Goal: Task Accomplishment & Management: Use online tool/utility

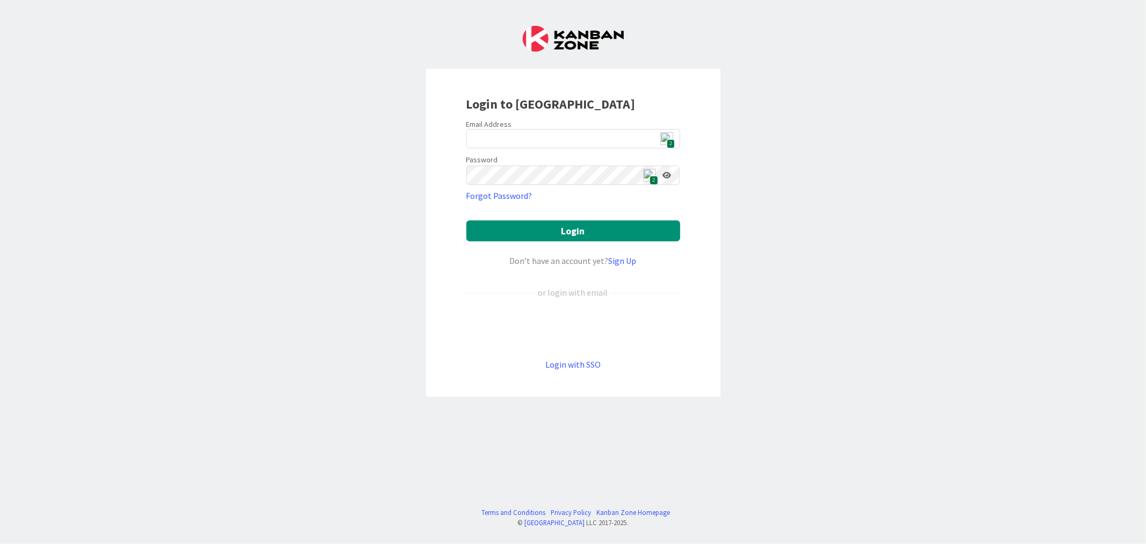
click at [665, 132] on img at bounding box center [666, 138] width 13 height 13
type input "[EMAIL_ADDRESS][DOMAIN_NAME]"
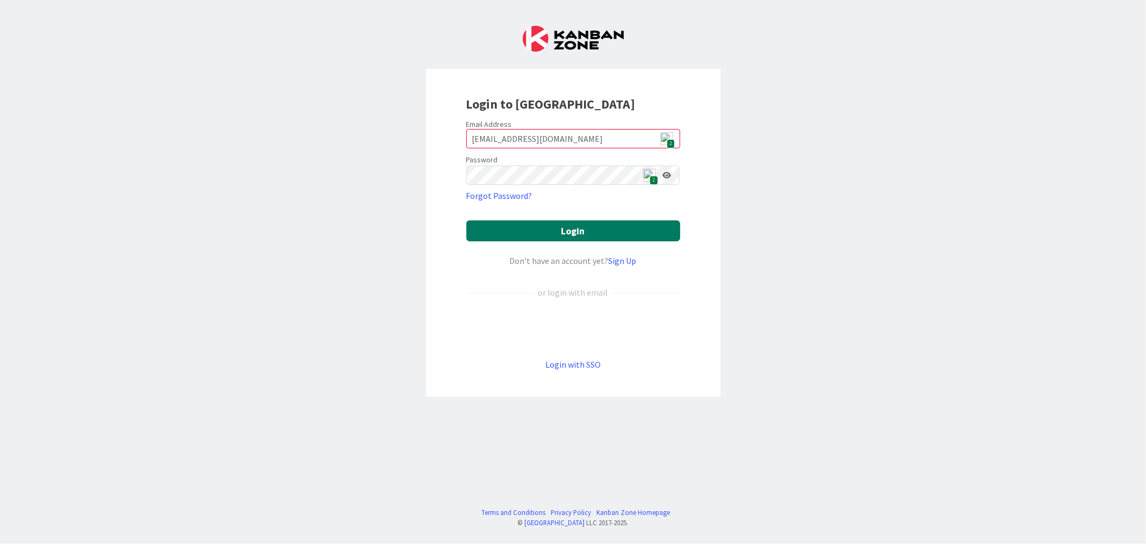
click at [528, 229] on button "Login" at bounding box center [573, 230] width 214 height 21
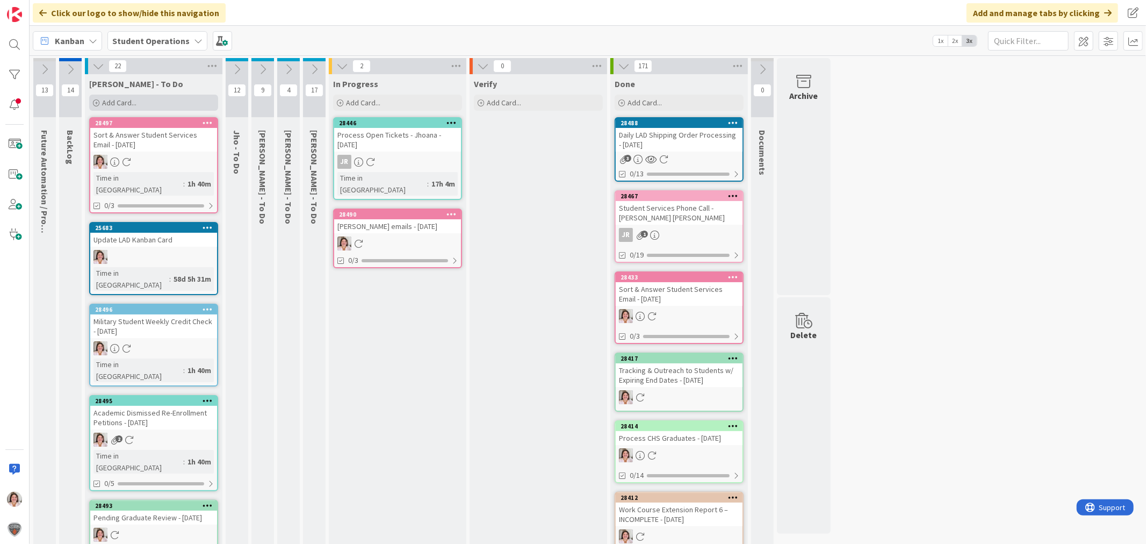
click at [133, 100] on span "Add Card..." at bounding box center [119, 103] width 34 height 10
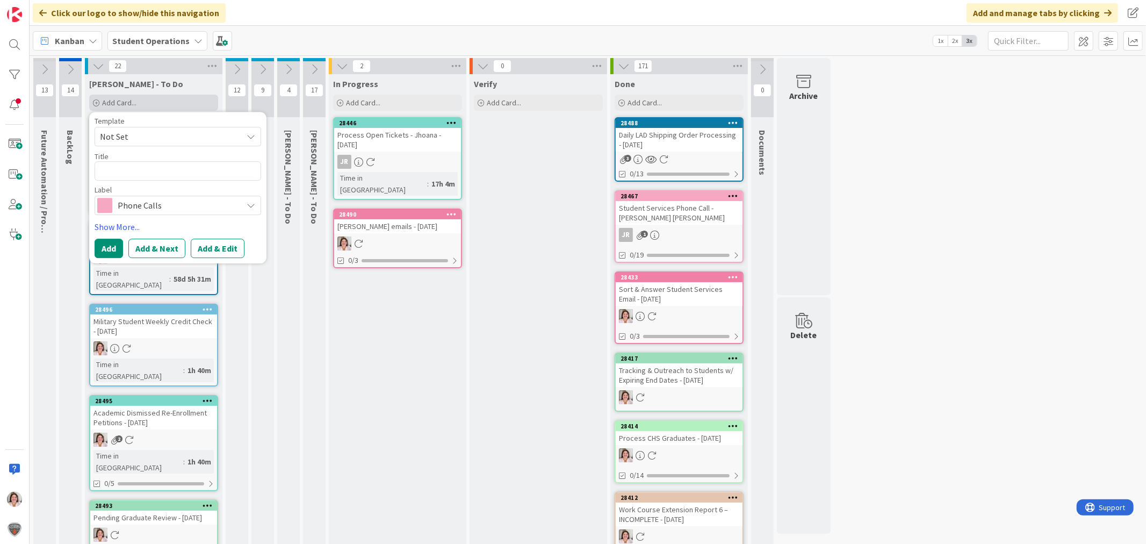
type textarea "x"
type textarea "C"
type textarea "x"
type textarea "Ca"
type textarea "x"
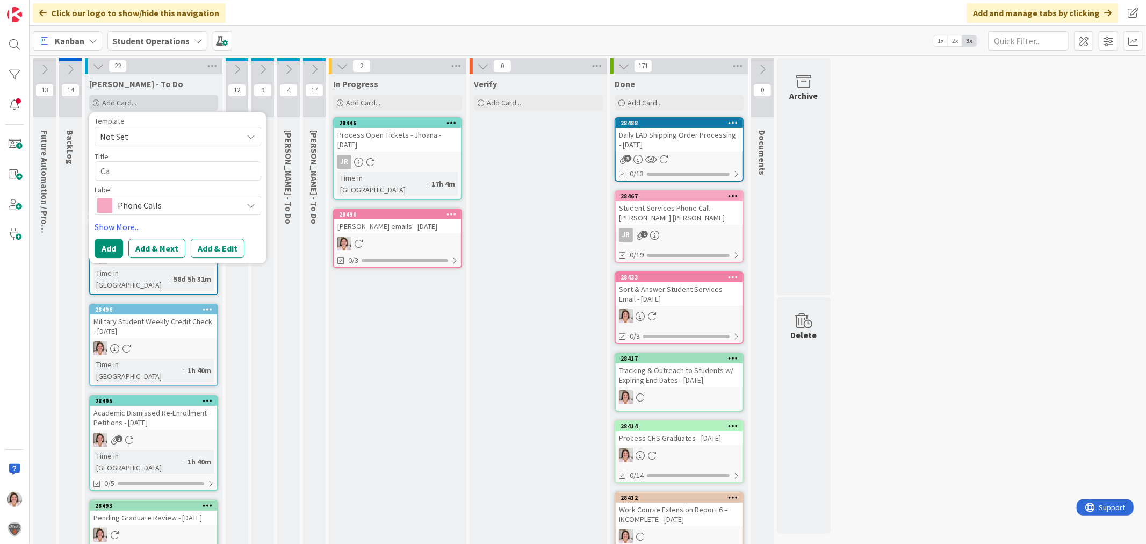
type textarea "Cal"
type textarea "x"
type textarea "Call"
type textarea "x"
type textarea "Call"
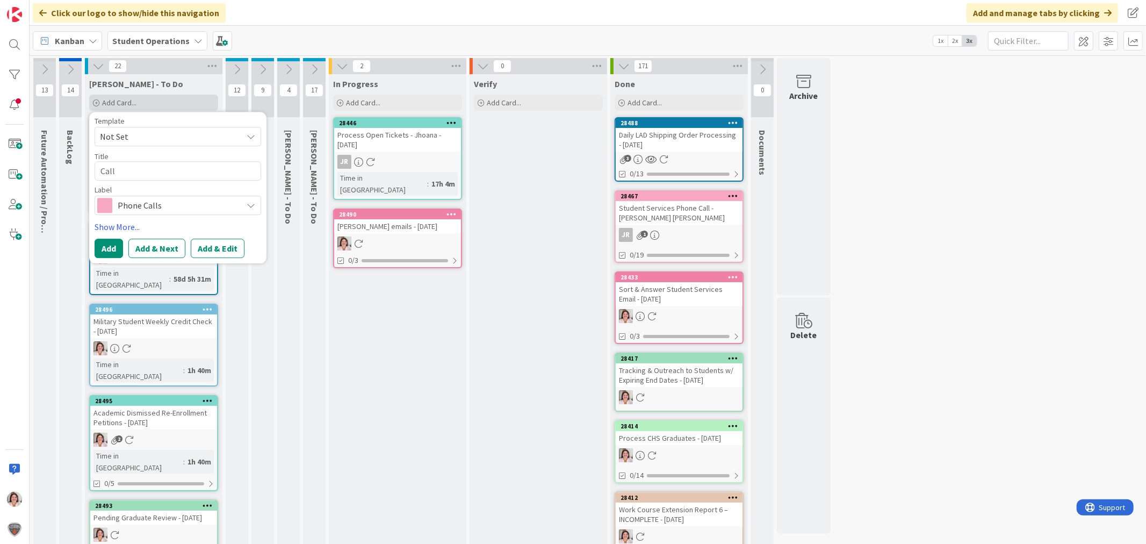
type textarea "x"
type textarea "Call M"
type textarea "x"
type textarea "Call Me"
type textarea "x"
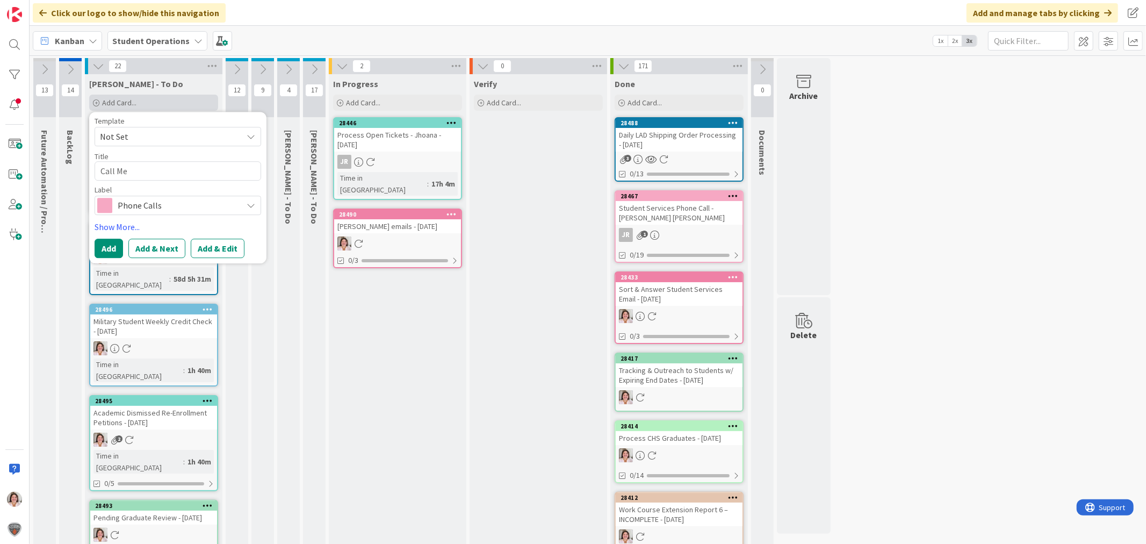
type textarea "Call Mel"
type textarea "x"
type textarea "Call Meli"
type textarea "x"
type textarea "Call Melis"
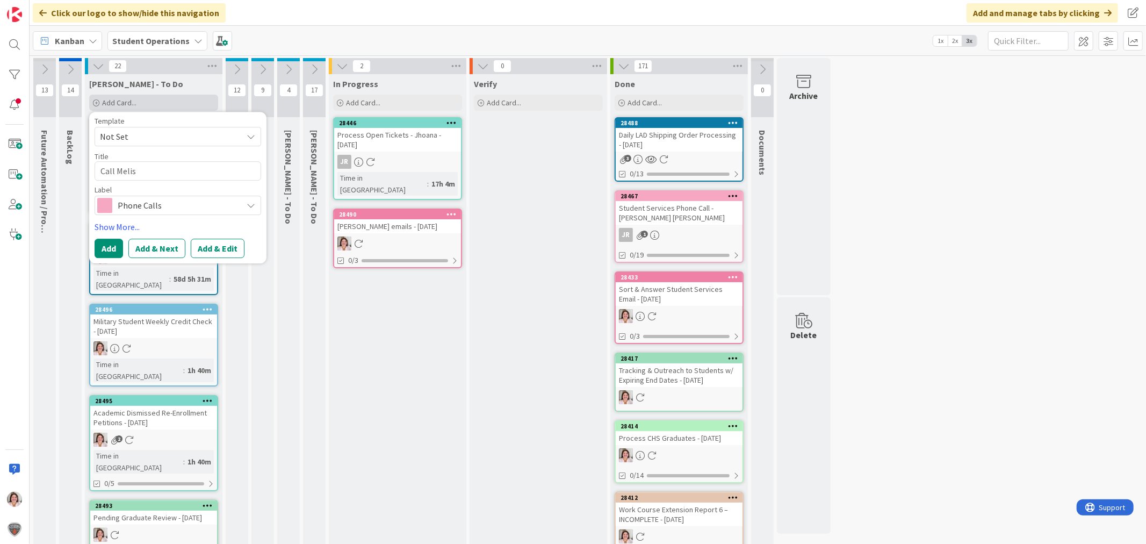
type textarea "x"
type textarea "Call Meliss"
type textarea "x"
type textarea "Call Melissa"
type textarea "x"
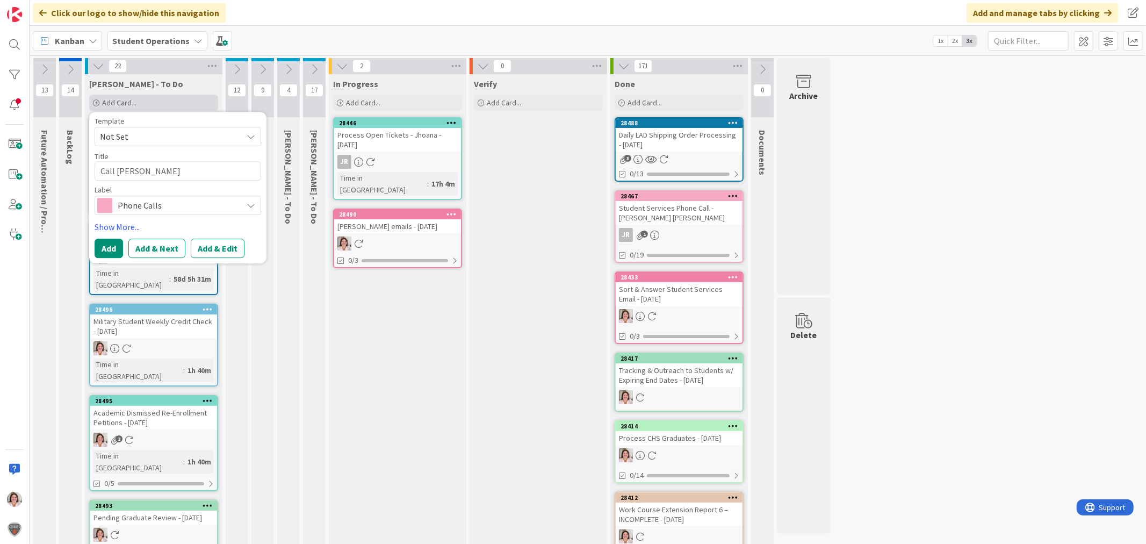
type textarea "Call Melissa"
type textarea "x"
type textarea "Call Melissa H"
type textarea "x"
type textarea "Call Melissa Ha"
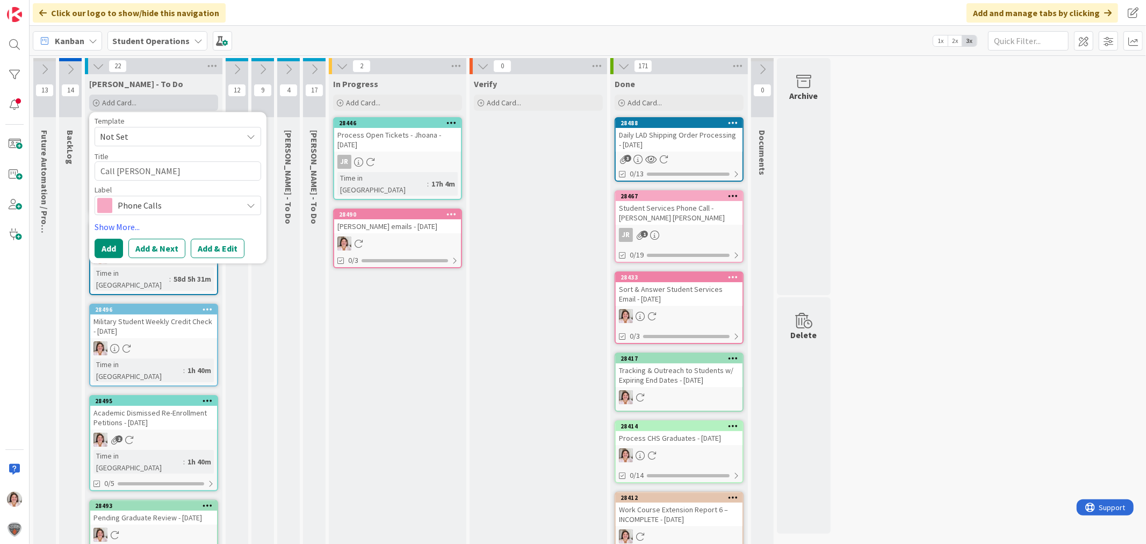
type textarea "x"
type textarea "Call Melissa Har"
type textarea "x"
type textarea "Call Melissa Harr"
type textarea "x"
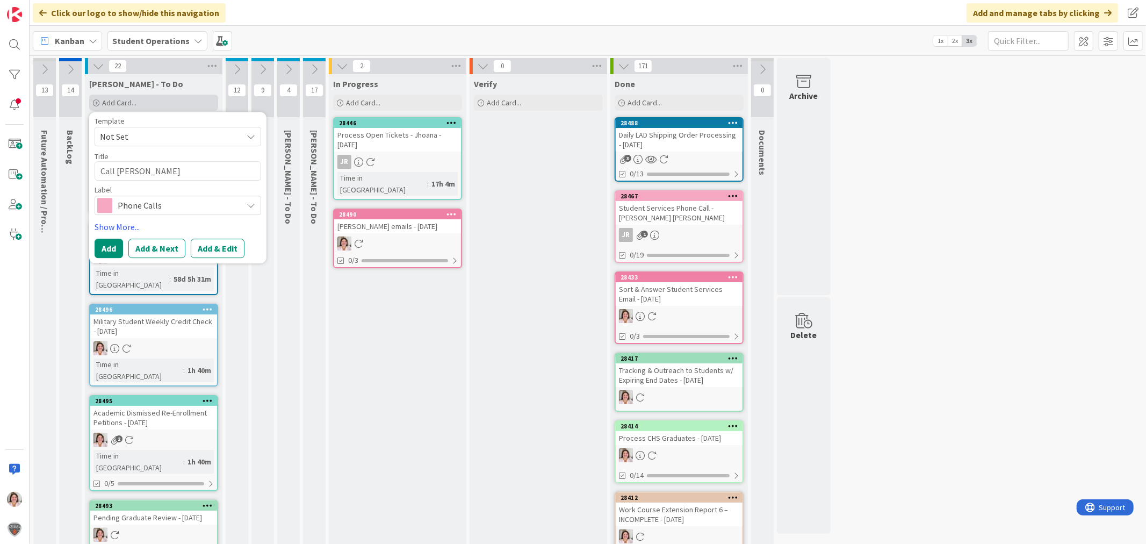
type textarea "Call Melissa Harri"
type textarea "x"
type textarea "Call Melissa Harris"
type textarea "x"
type textarea "Call Melissa Harris"
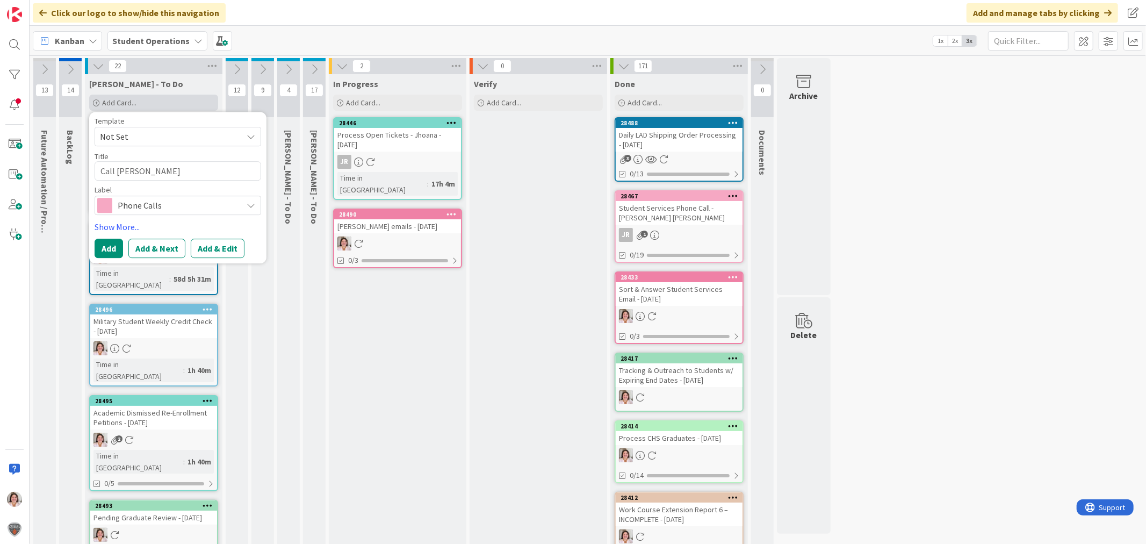
type textarea "x"
type textarea "Call Melissa Harris ("
type textarea "x"
type textarea "Call Melissa Harris (K"
type textarea "x"
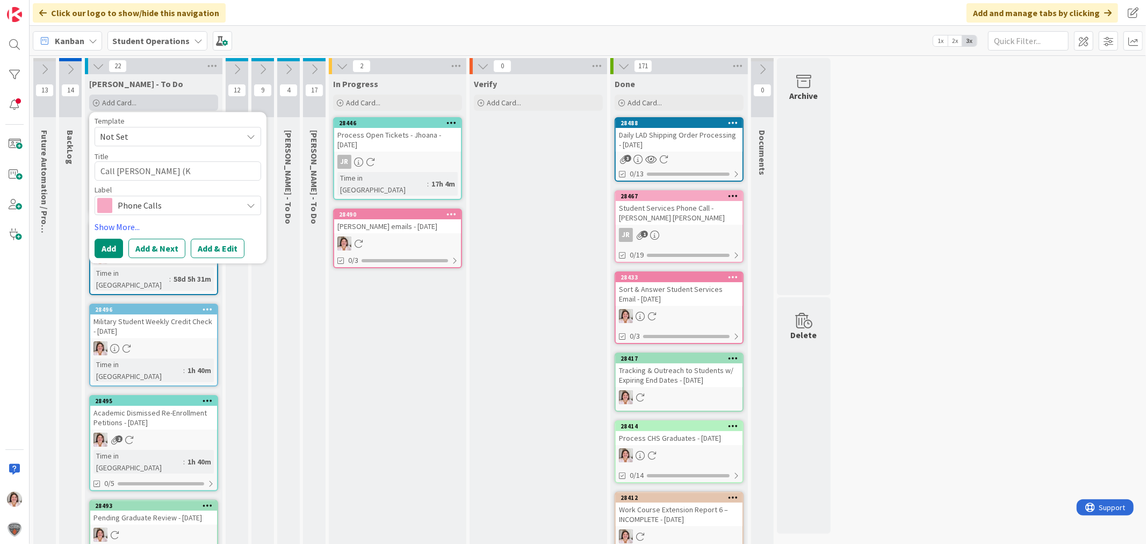
type textarea "Call Melissa Harris (Ko"
type textarea "x"
type textarea "Call Melissa Harris (Kor"
type textarea "x"
type textarea "Call Melissa Harris (Kora"
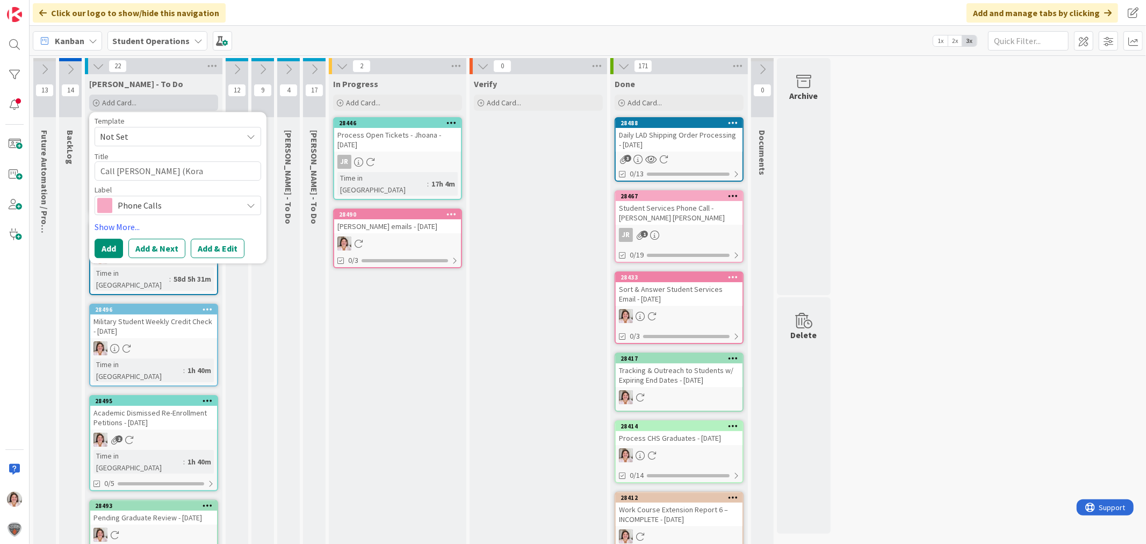
type textarea "x"
type textarea "Call Melissa Harris (Kora"
type textarea "x"
type textarea "Call Melissa Harris (Kora H"
type textarea "x"
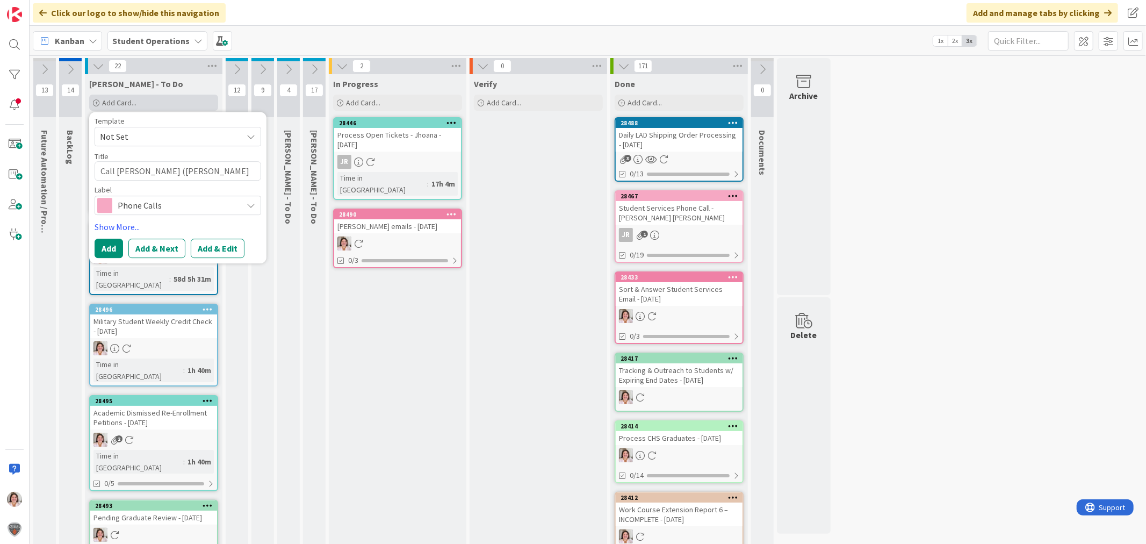
type textarea "Call Melissa Harris (Kora Ha"
type textarea "x"
type textarea "Call Melissa Harris (Kora Har"
type textarea "x"
type textarea "Call Melissa Harris (Kora Harr"
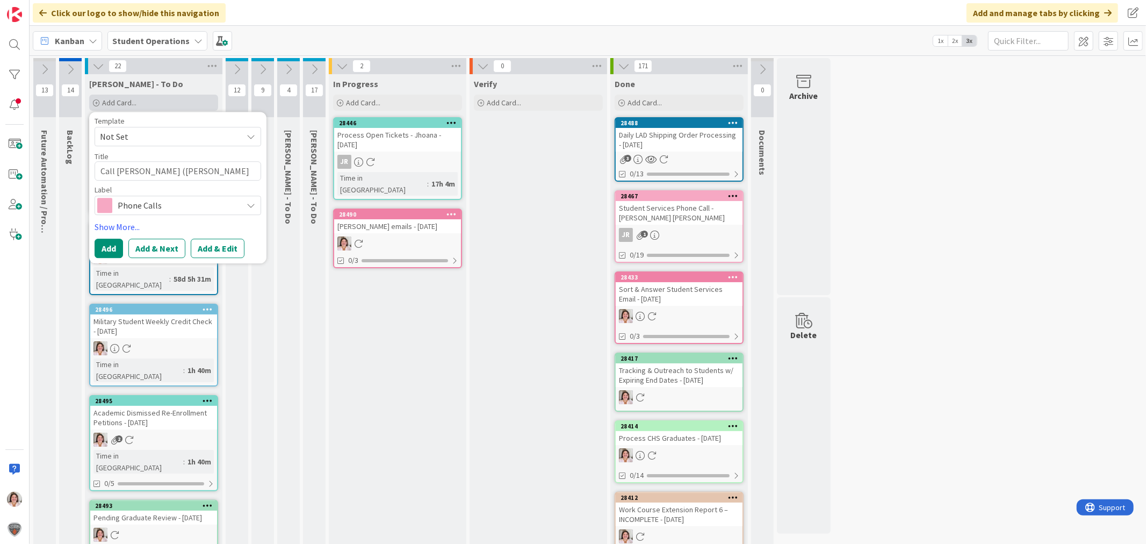
type textarea "x"
type textarea "Call Melissa Harris (Kora Harri"
type textarea "x"
type textarea "Call Melissa Harris (Kora Harris"
type textarea "x"
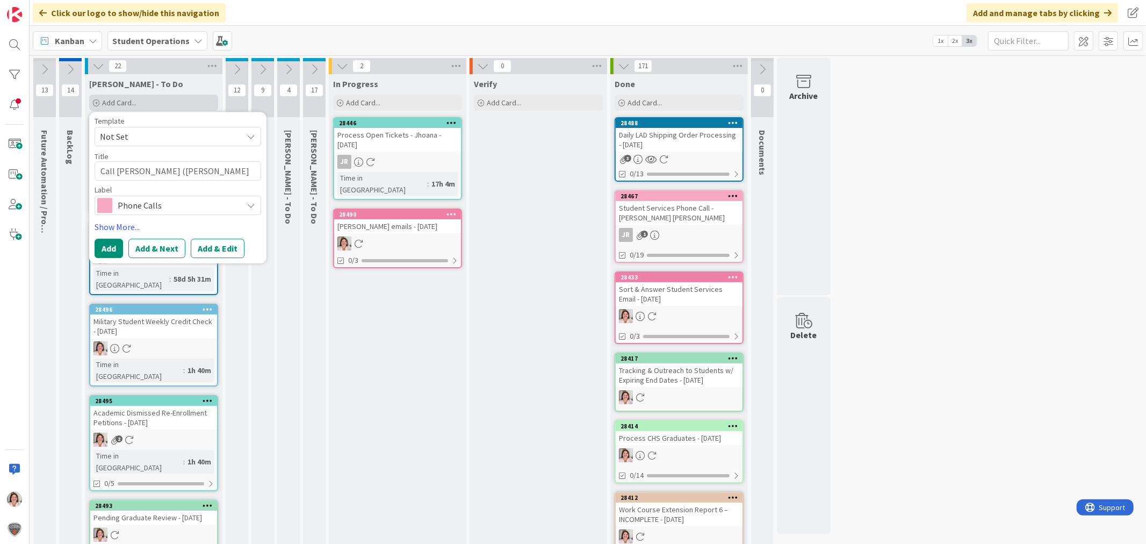
type textarea "Call Melissa Harris (Kora Harris)"
type textarea "x"
type textarea "Call Melissa Harris (Kora Harris)"
type textarea "x"
type textarea "Call Melissa Harris (Kora Harris) V"
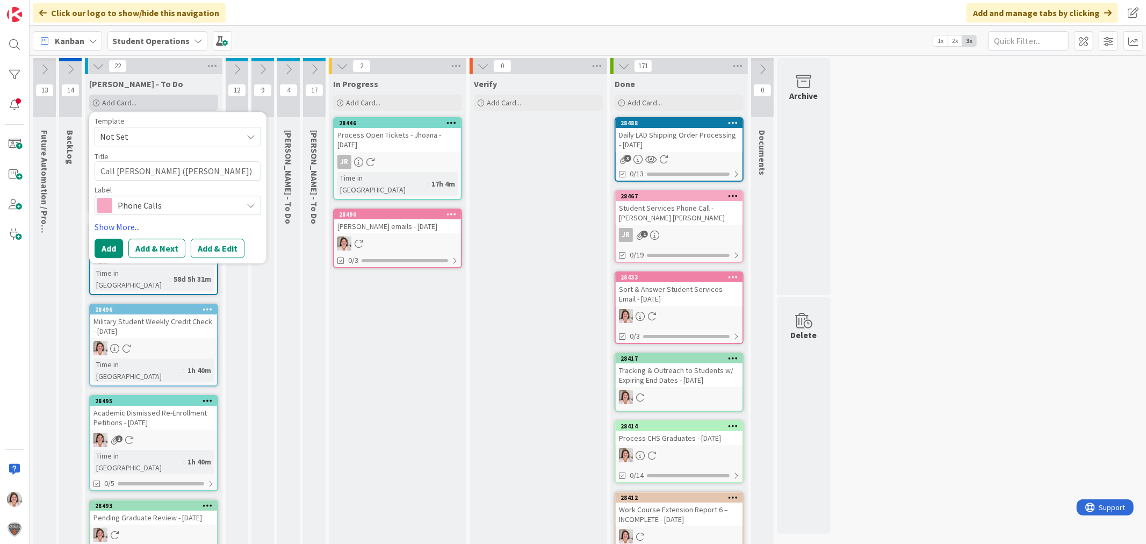
type textarea "x"
type textarea "Call [PERSON_NAME] ([PERSON_NAME]) VM"
click at [113, 250] on button "Add" at bounding box center [109, 248] width 28 height 19
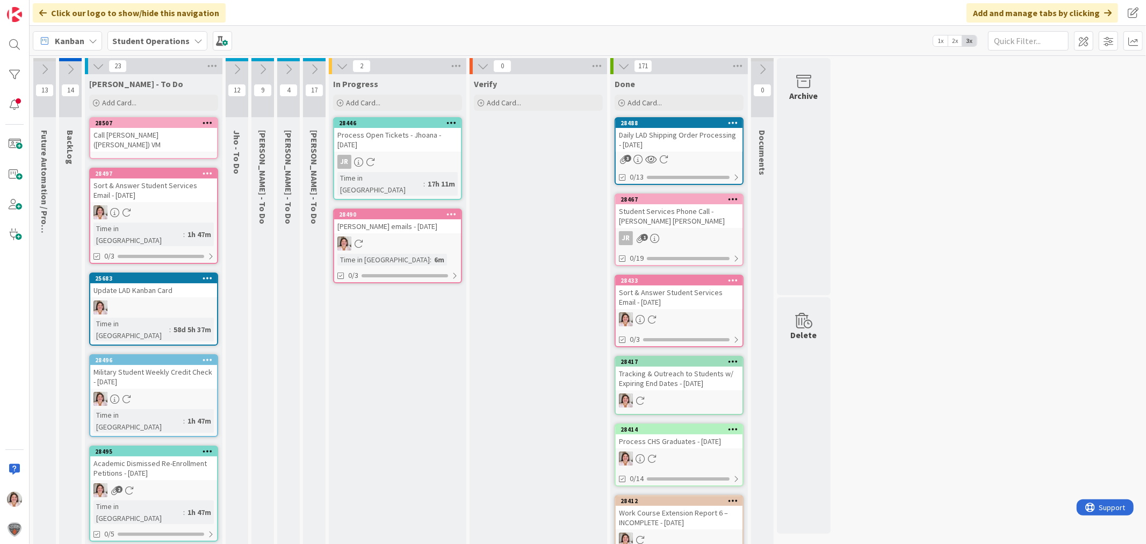
click at [206, 120] on icon at bounding box center [208, 123] width 10 height 8
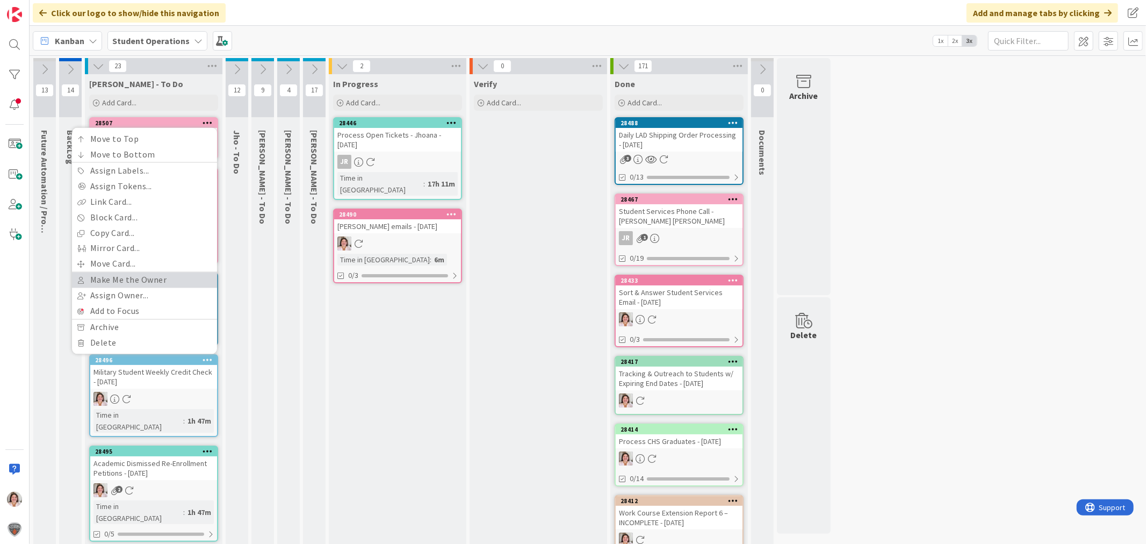
click at [154, 277] on link "Make Me the Owner" at bounding box center [144, 280] width 145 height 16
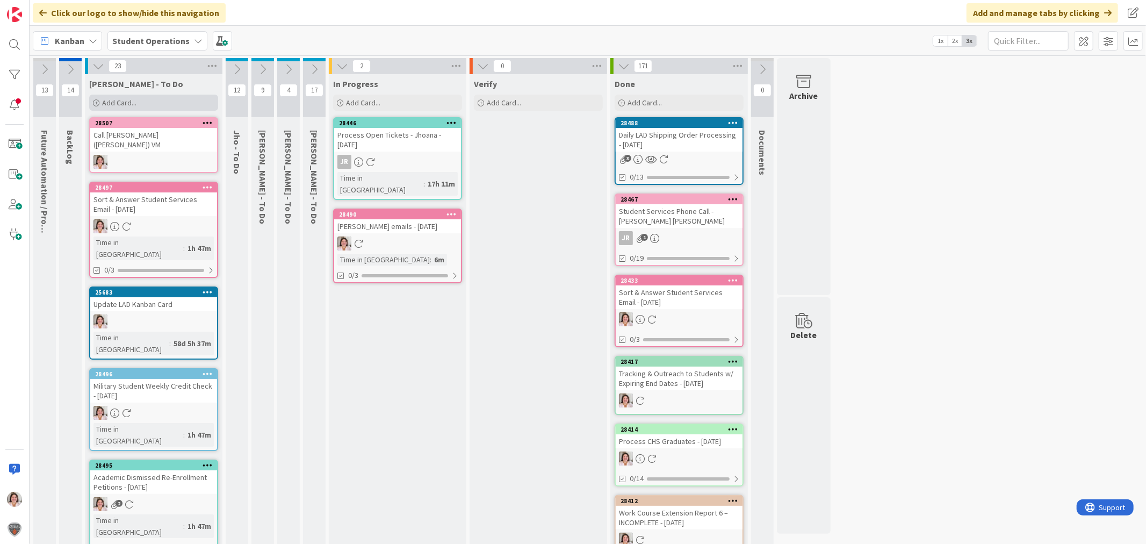
click at [137, 101] on div "Add Card..." at bounding box center [153, 103] width 129 height 16
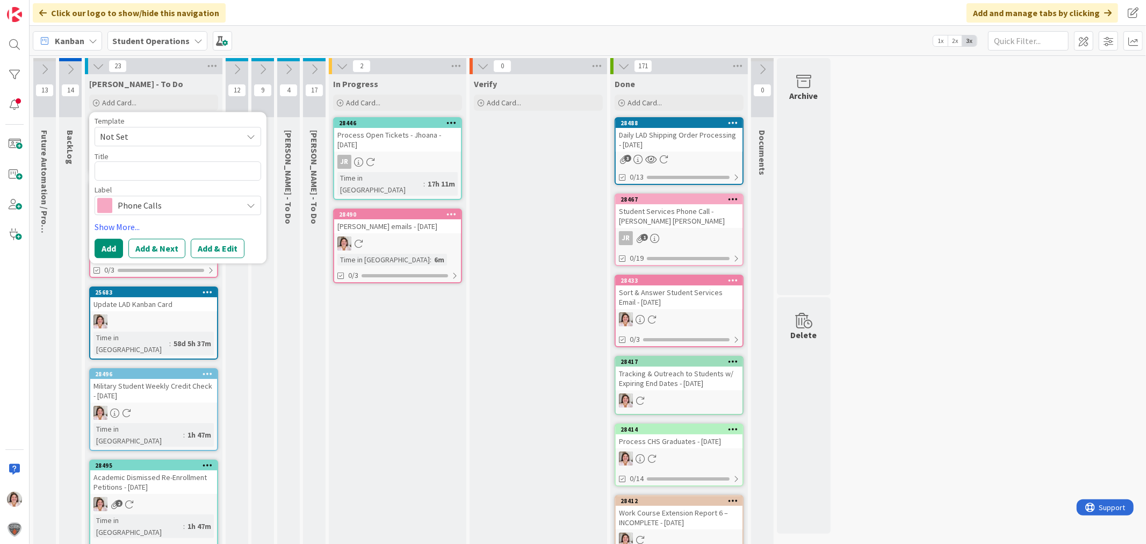
click at [140, 203] on span "Phone Calls" at bounding box center [177, 205] width 119 height 15
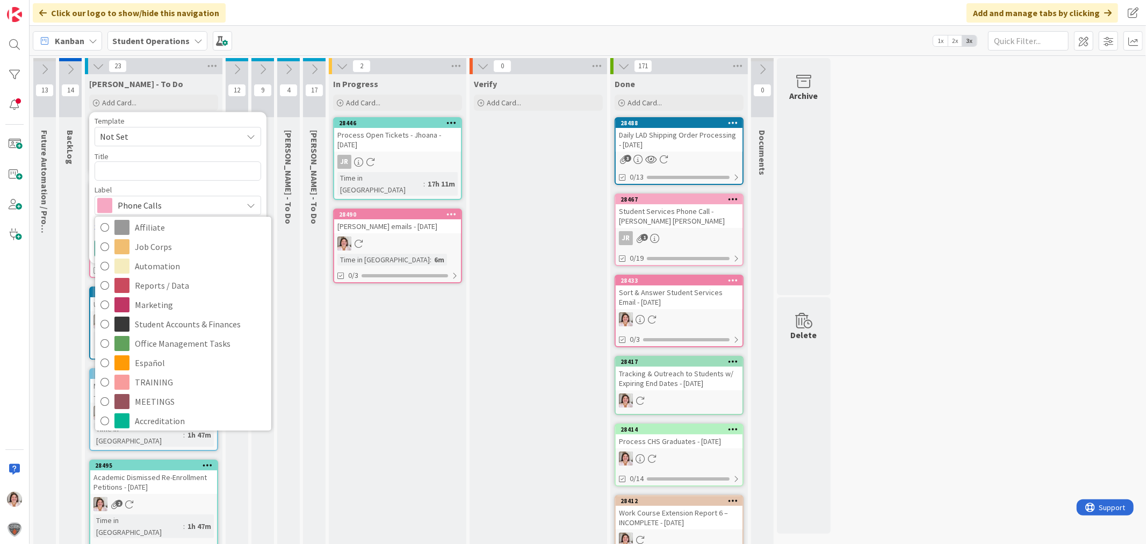
scroll to position [239, 0]
click at [160, 222] on span "Affiliate" at bounding box center [200, 224] width 131 height 16
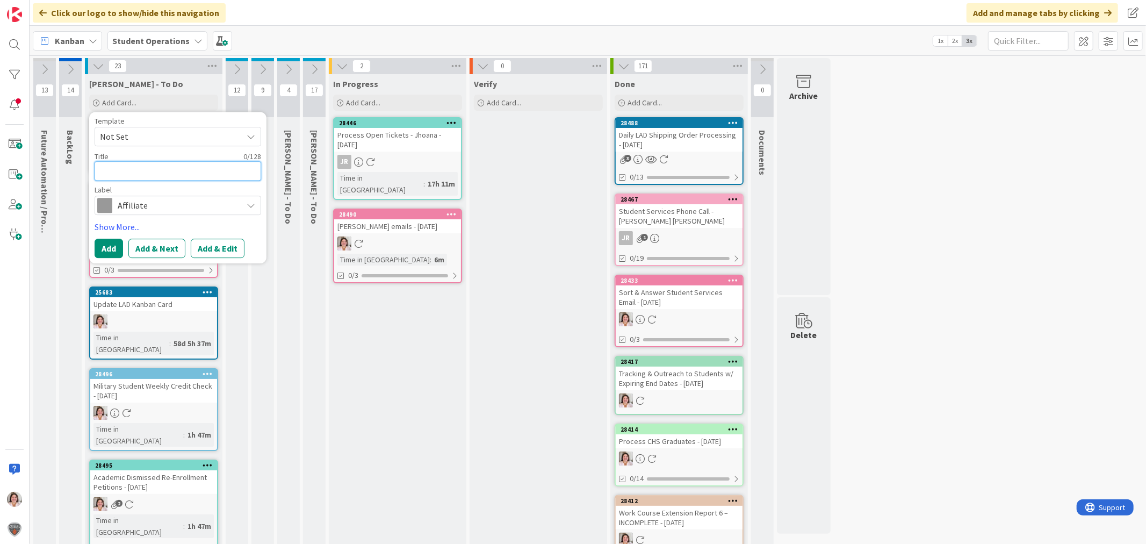
click at [162, 171] on textarea at bounding box center [178, 170] width 167 height 19
type textarea "x"
type textarea "A"
type textarea "x"
type textarea "Af"
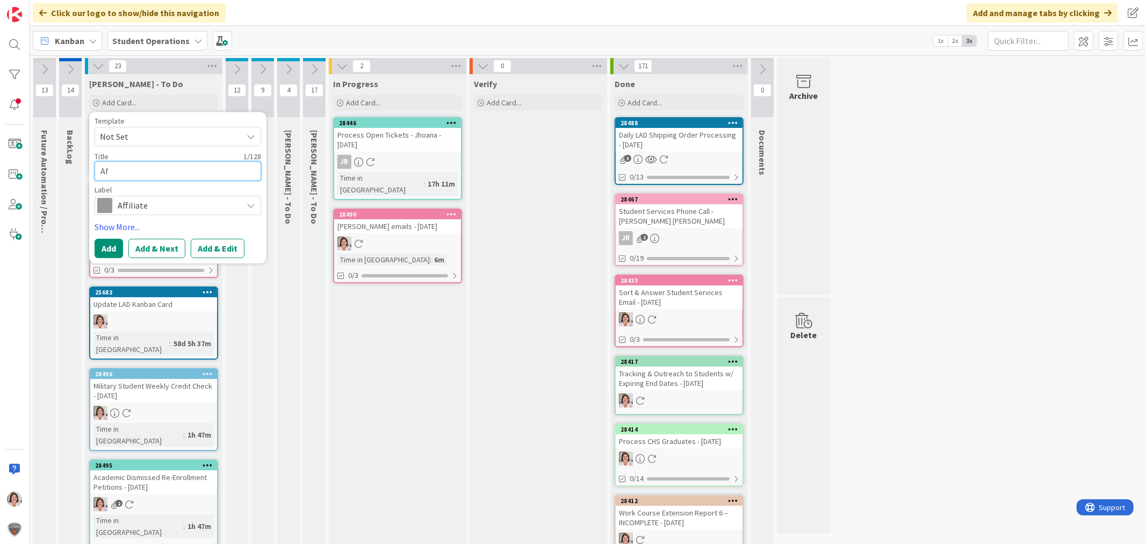
type textarea "x"
type textarea "Aff"
type textarea "x"
type textarea "Affi"
type textarea "x"
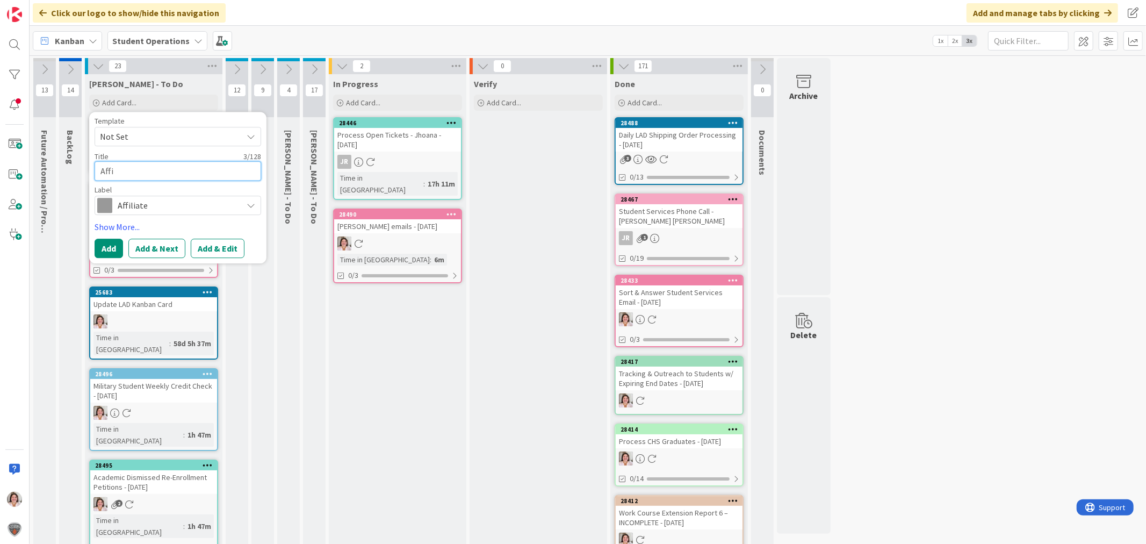
type textarea "Affil"
type textarea "x"
type textarea "Affili"
type textarea "x"
type textarea "Affilia"
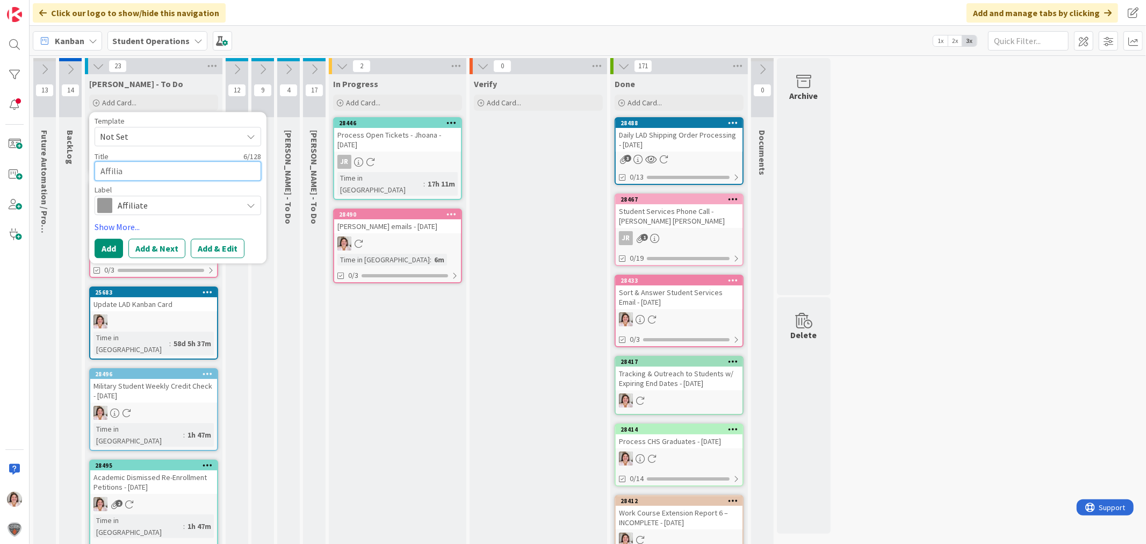
type textarea "x"
type textarea "Affiliat"
type textarea "x"
type textarea "Affiliate"
type textarea "x"
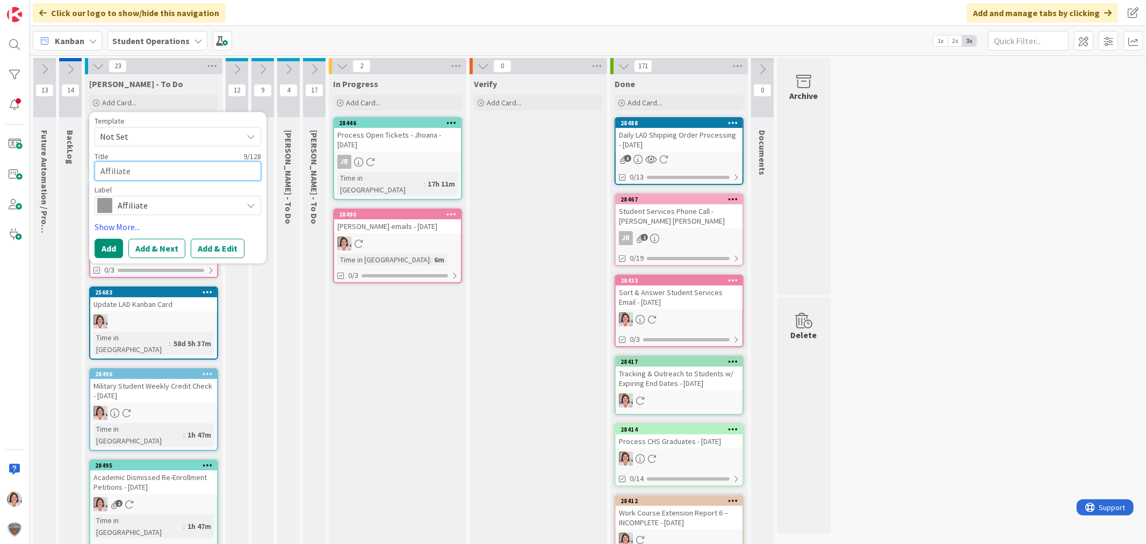
type textarea "Affiliate"
type textarea "x"
type textarea "Affiliate S"
type textarea "x"
type textarea "Affiliate Se"
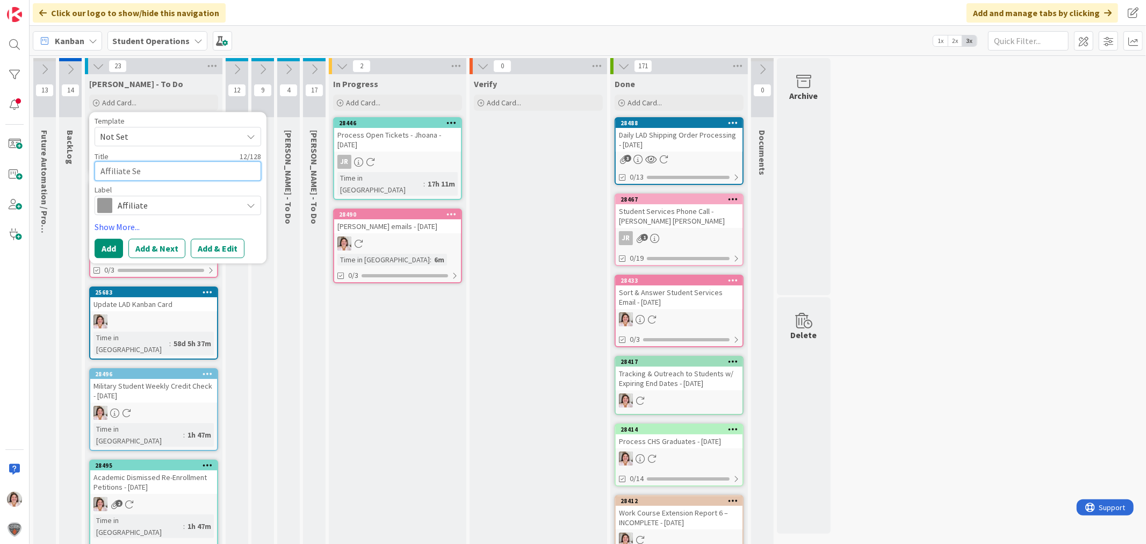
type textarea "x"
type textarea "Affiliate Set"
type textarea "x"
type textarea "Affiliate Setu"
type textarea "x"
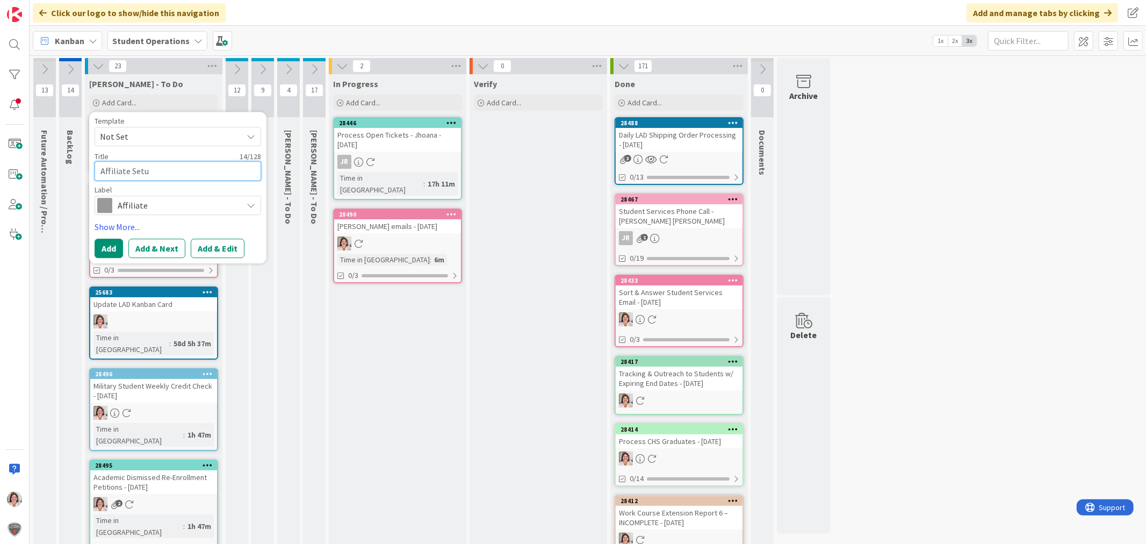
type textarea "Affiliate Setup"
type textarea "x"
type textarea "Affiliate Setup"
type textarea "x"
type textarea "Affiliate Setup F"
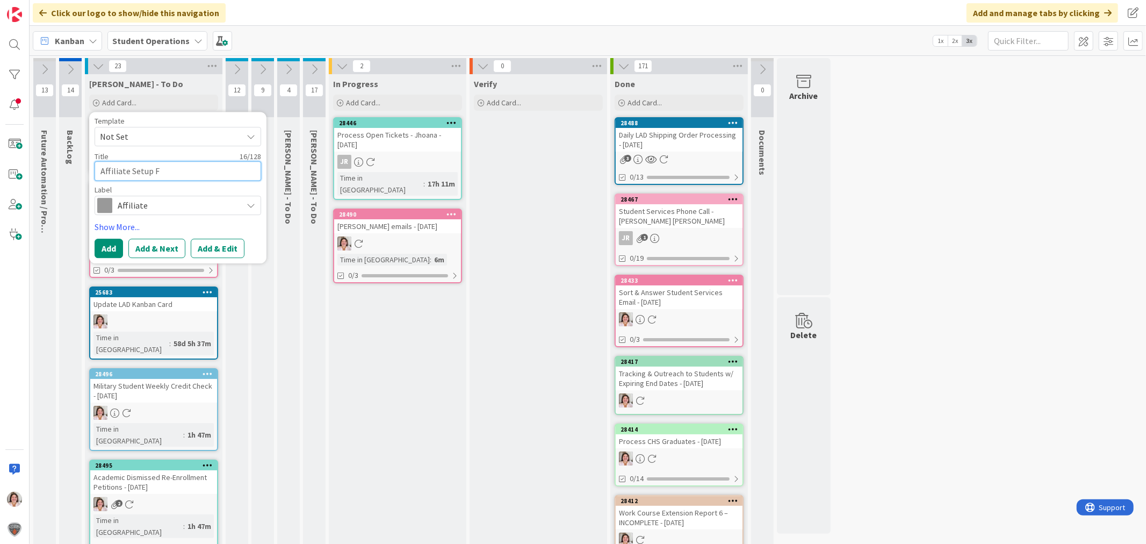
type textarea "x"
type textarea "Affiliate Setup Fo"
type textarea "x"
type textarea "Affiliate Setup For"
type textarea "x"
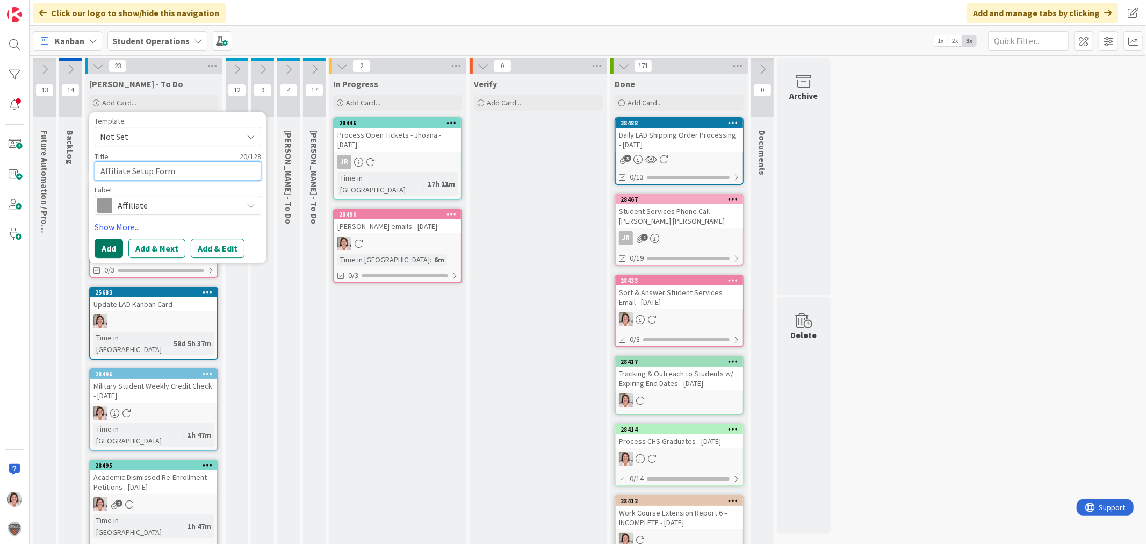
type textarea "Affiliate Setup Form"
click at [106, 250] on button "Add" at bounding box center [109, 248] width 28 height 19
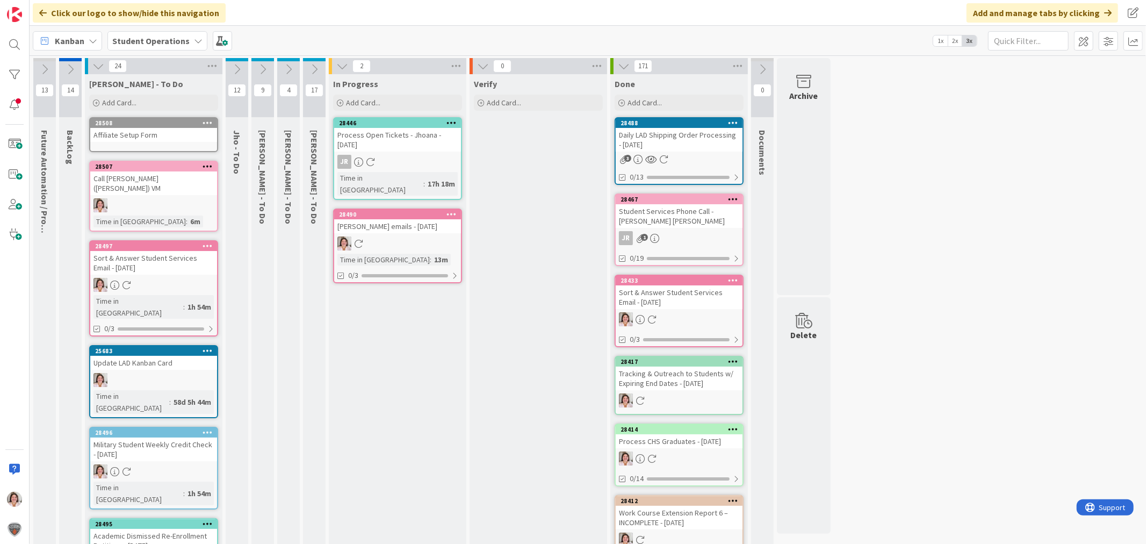
click at [210, 121] on icon at bounding box center [208, 123] width 10 height 8
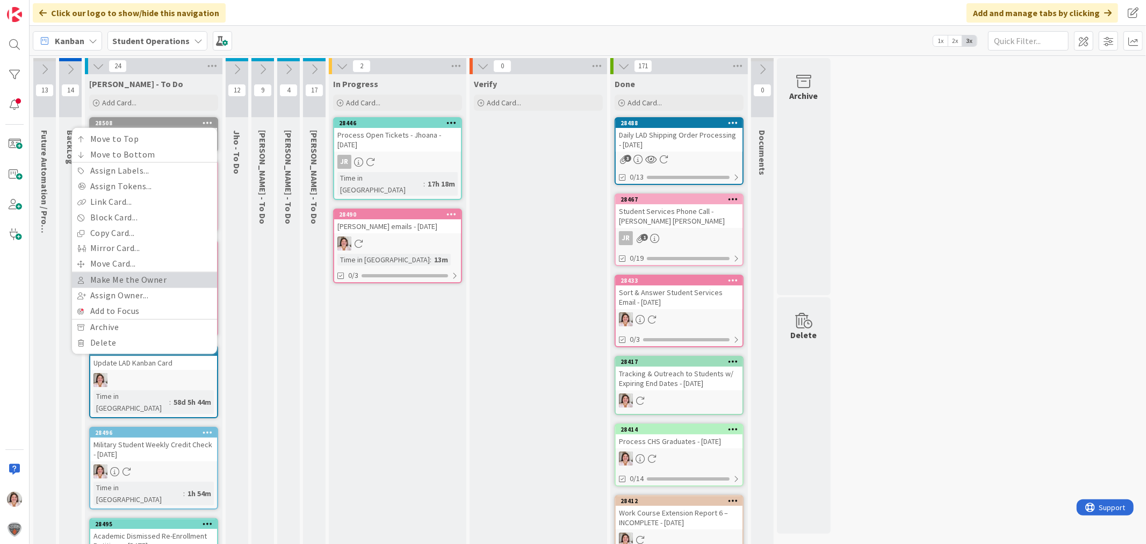
click at [135, 276] on link "Make Me the Owner" at bounding box center [144, 280] width 145 height 16
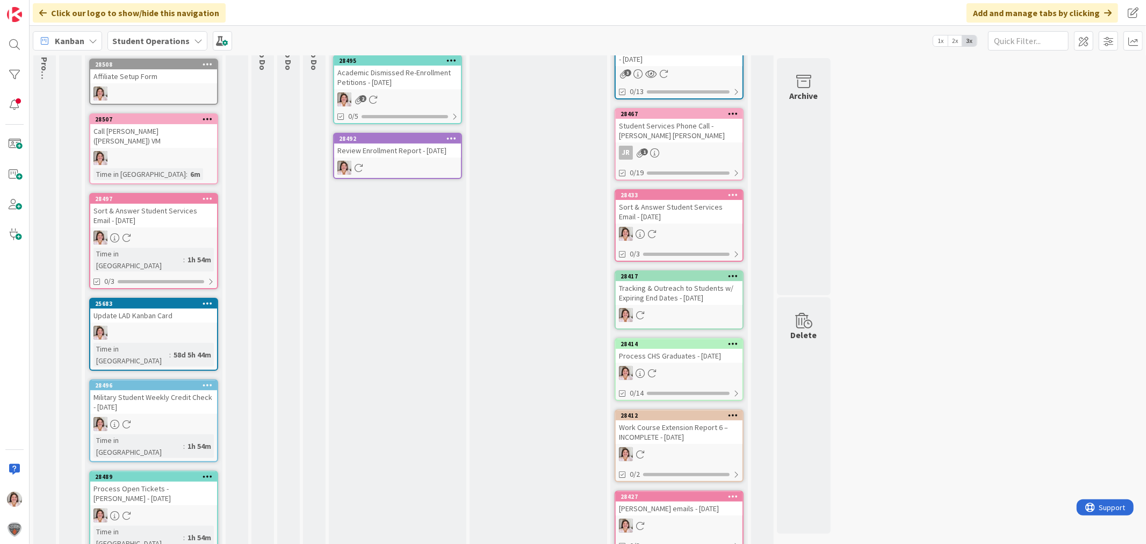
scroll to position [179, 0]
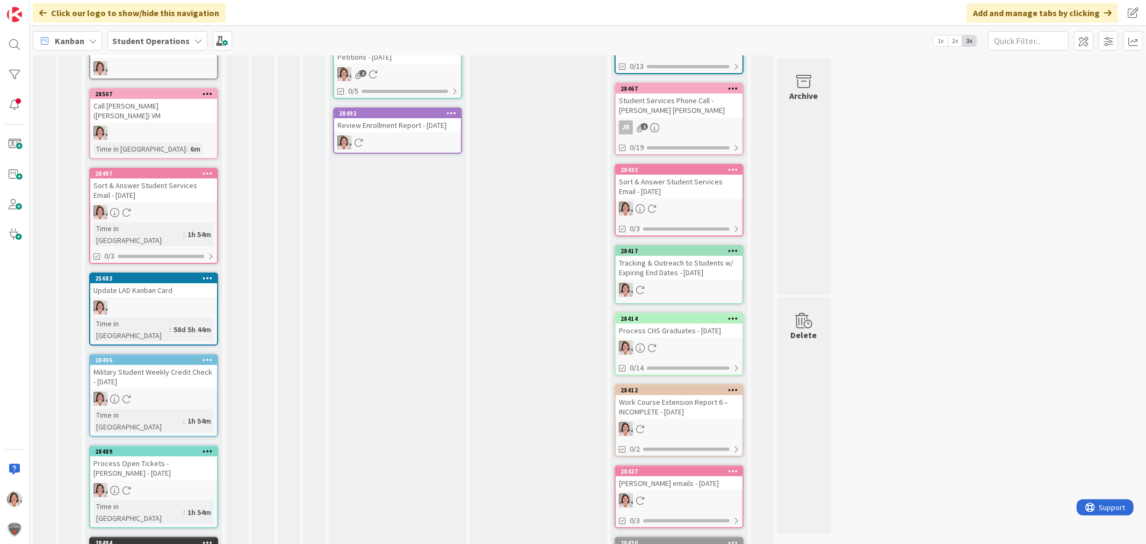
click at [210, 356] on icon at bounding box center [208, 360] width 10 height 8
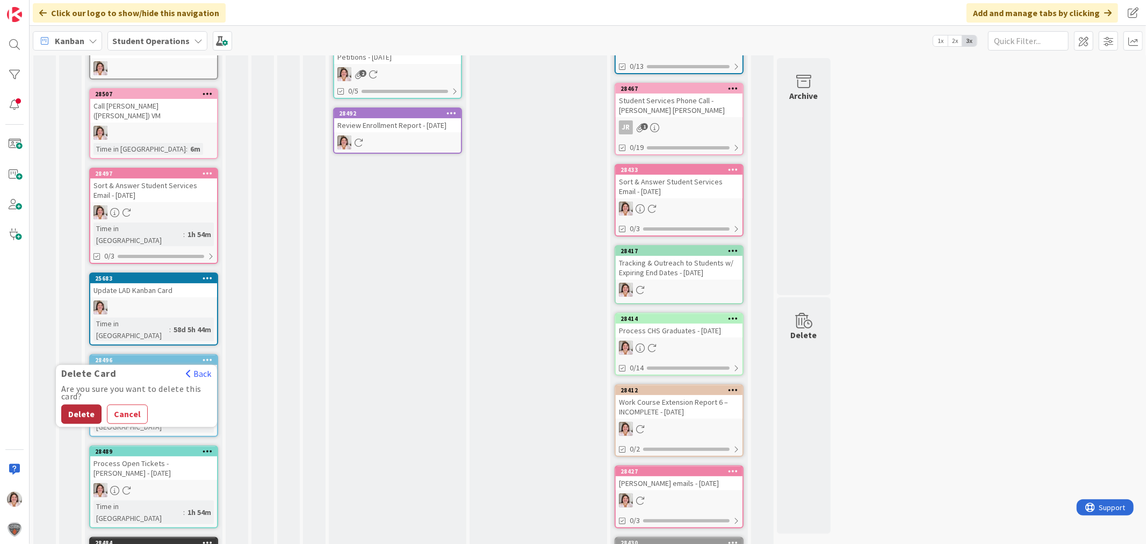
click at [81, 405] on button "Delete" at bounding box center [81, 414] width 40 height 19
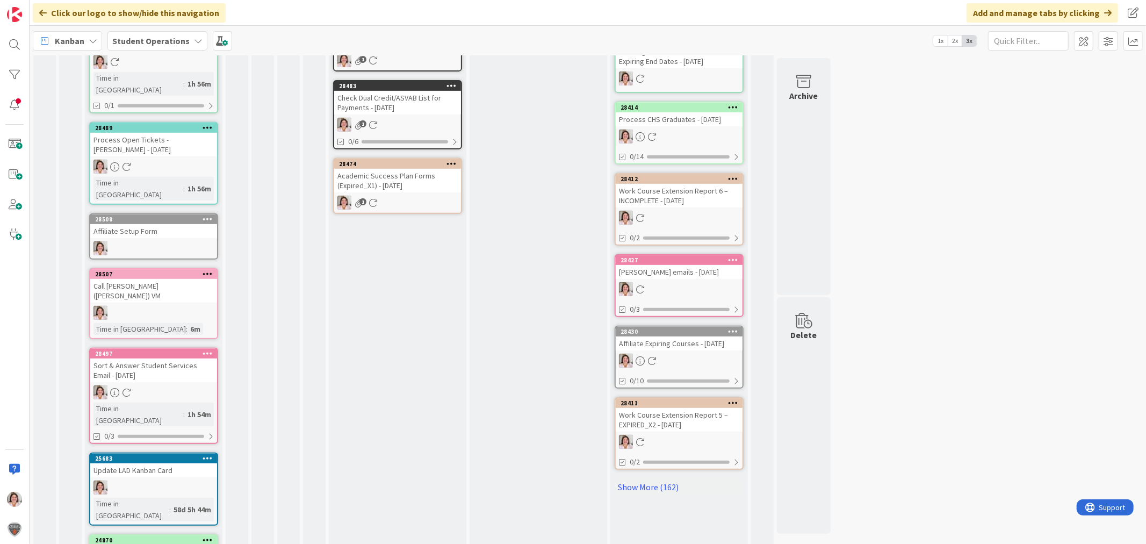
scroll to position [407, 0]
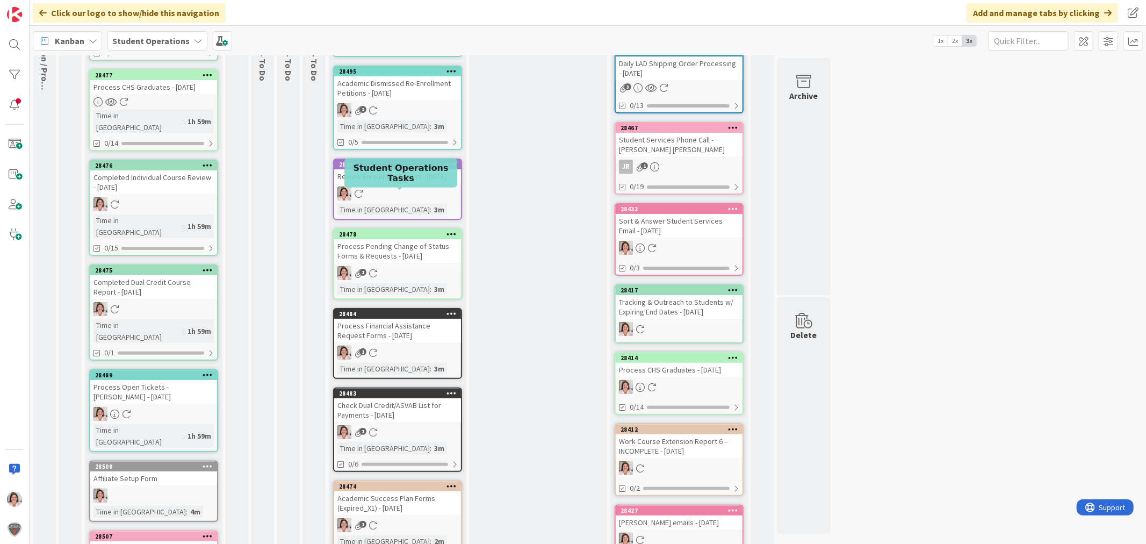
scroll to position [0, 0]
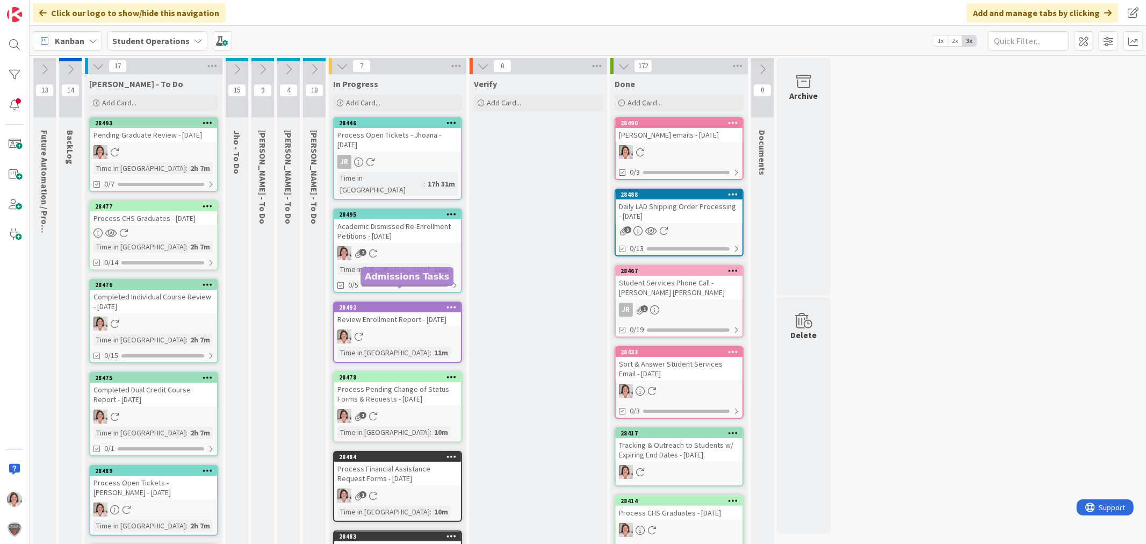
click at [395, 304] on div "28492" at bounding box center [400, 308] width 122 height 8
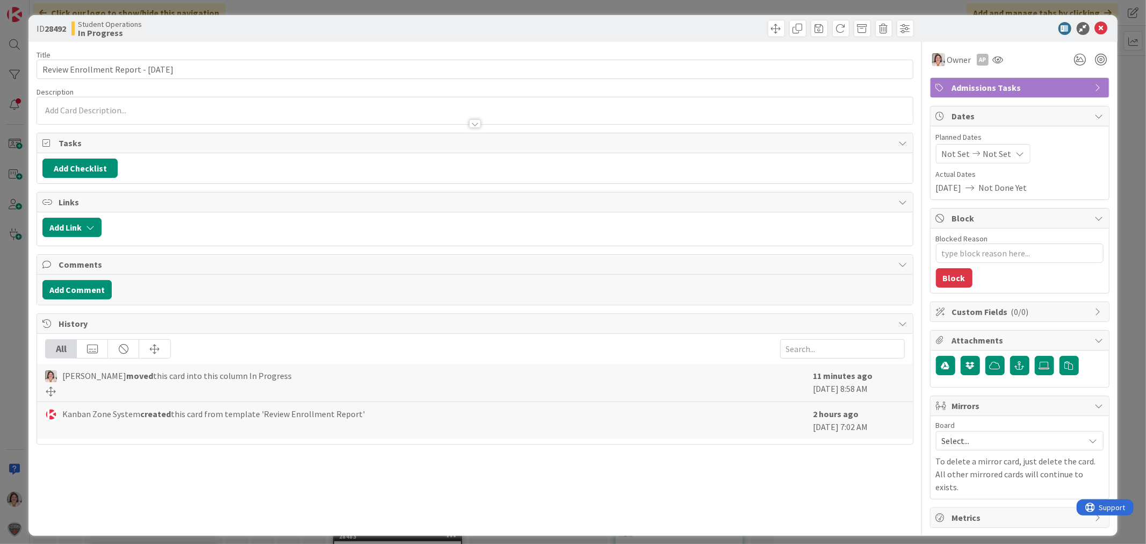
click at [1105, 22] on icon at bounding box center [1101, 28] width 13 height 13
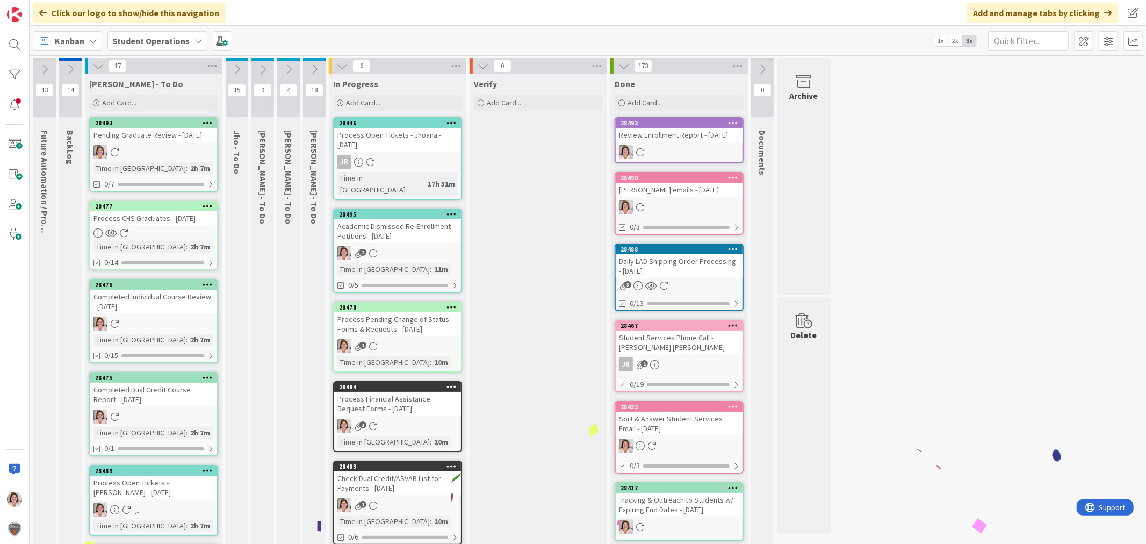
click at [410, 396] on div "Process Financial Assistance Request Forms - [DATE]" at bounding box center [397, 404] width 127 height 24
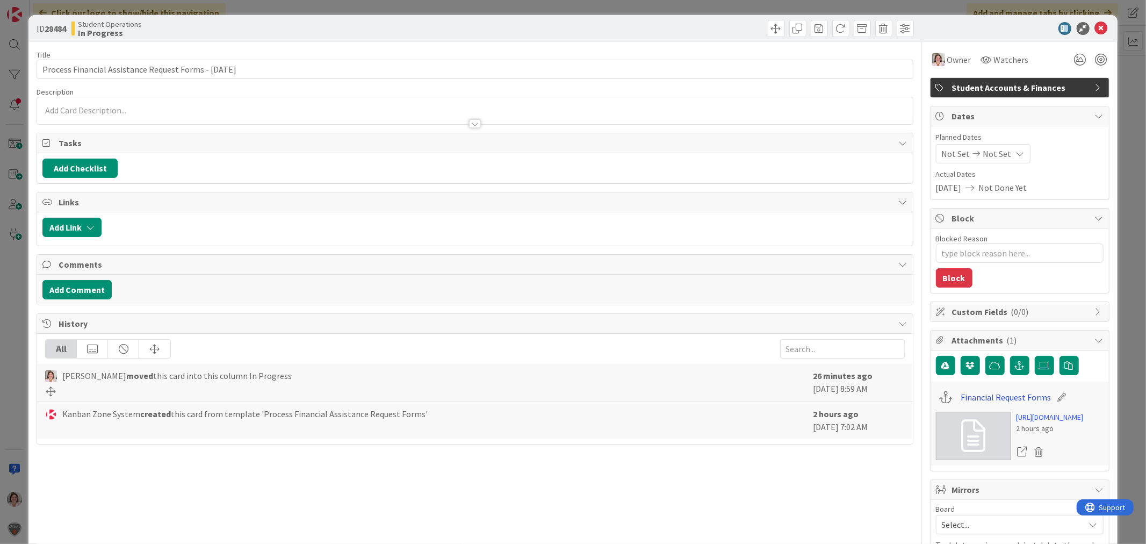
click at [976, 400] on link "Financial Request Forms" at bounding box center [1006, 397] width 90 height 13
click at [1095, 27] on icon at bounding box center [1101, 28] width 13 height 13
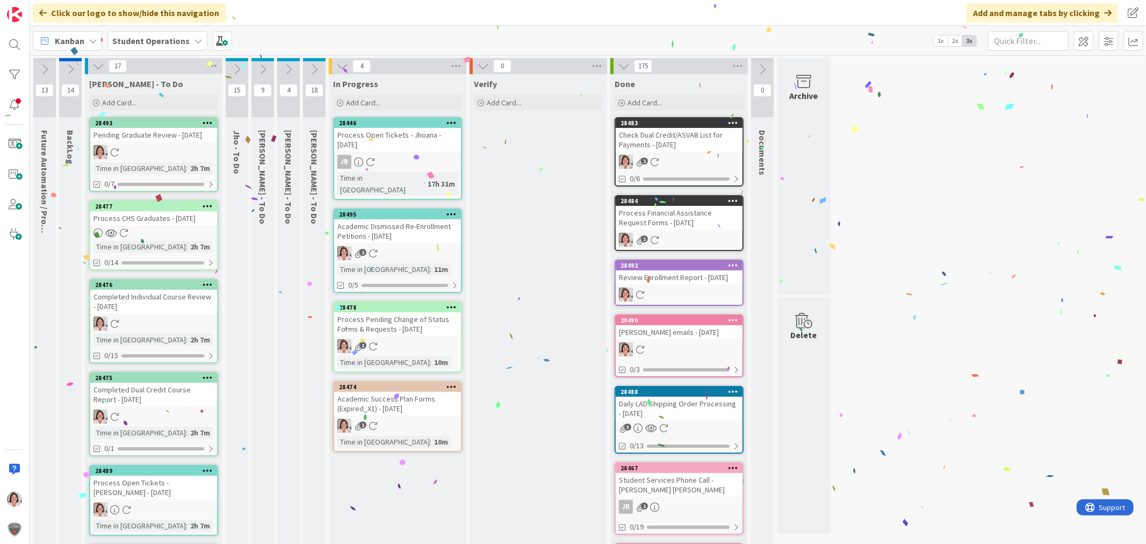
click at [383, 419] on div "1" at bounding box center [397, 426] width 127 height 14
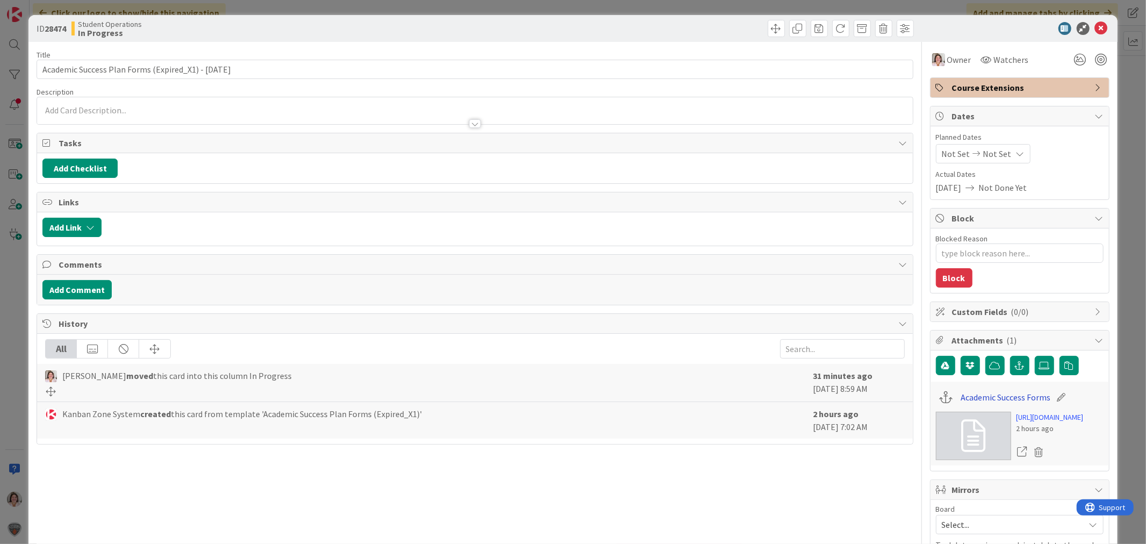
click at [996, 399] on link "Academic Success Forms" at bounding box center [1006, 397] width 90 height 13
click at [1095, 31] on icon at bounding box center [1101, 28] width 13 height 13
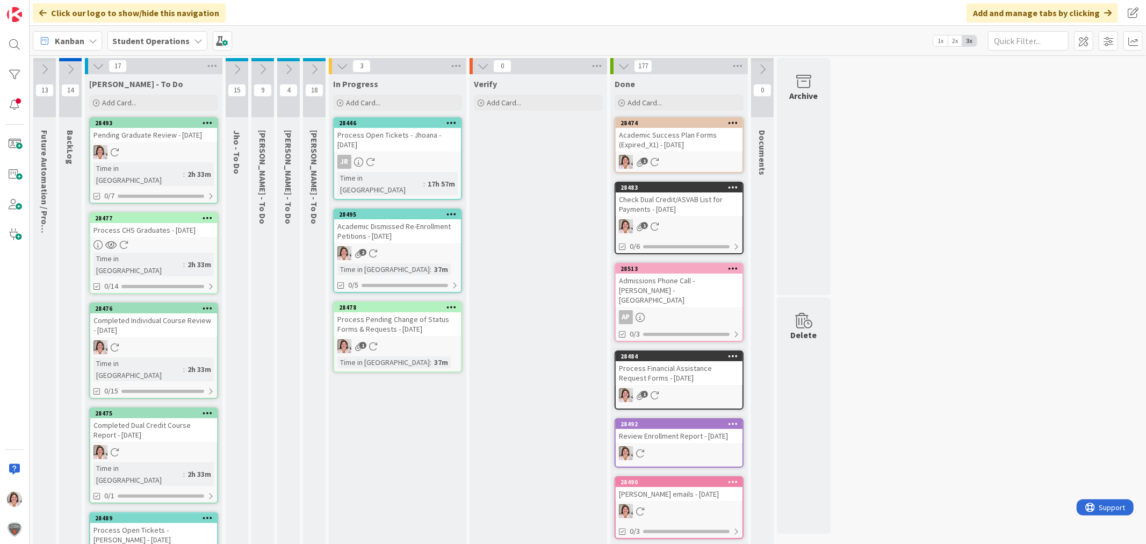
click at [393, 246] on div "2" at bounding box center [397, 253] width 127 height 14
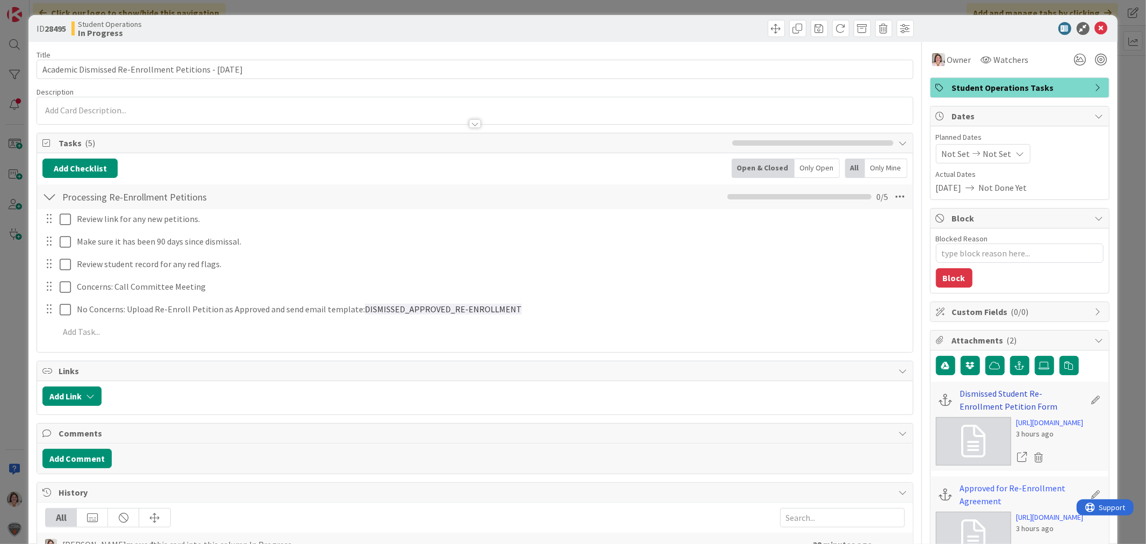
click at [1002, 393] on link "Dismissed Student Re-Enrollment Petition Form" at bounding box center [1022, 400] width 125 height 26
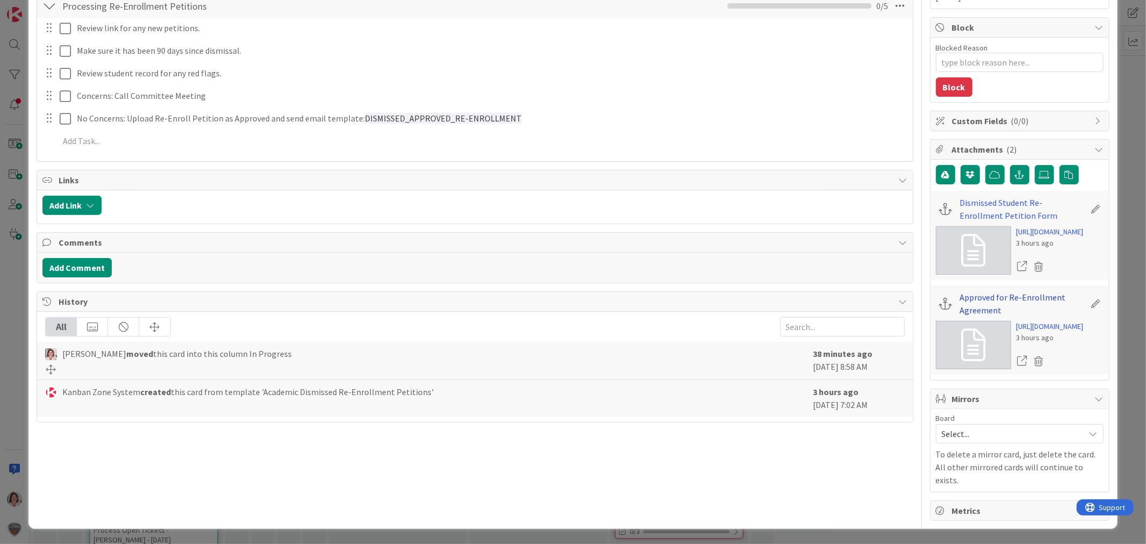
click at [975, 291] on link "Approved for Re-Enrollment Agreement" at bounding box center [1022, 304] width 125 height 26
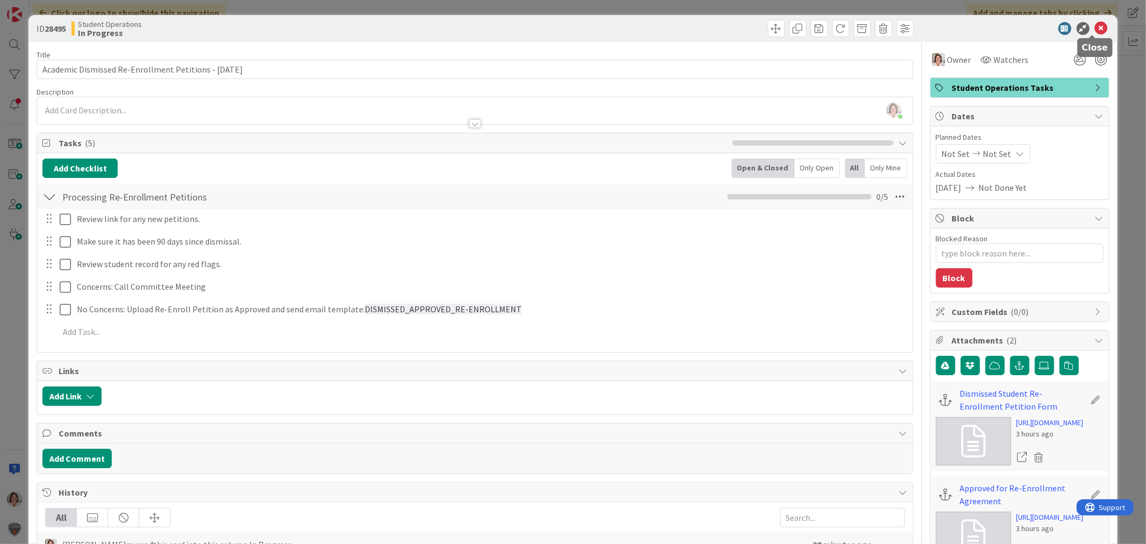
click at [1097, 27] on icon at bounding box center [1101, 28] width 13 height 13
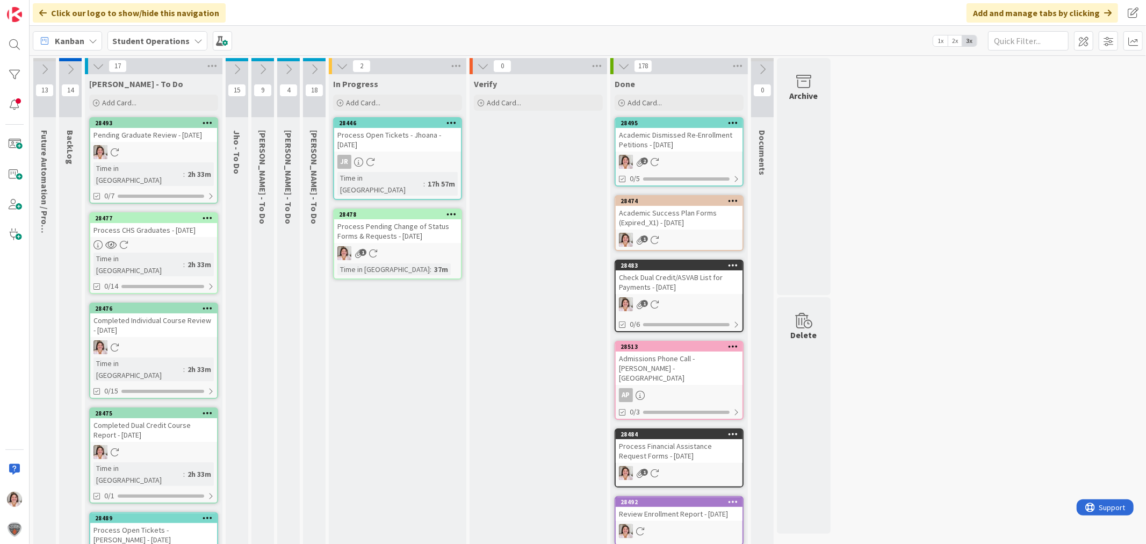
click at [377, 222] on div "Process Pending Change of Status Forms & Requests - [DATE]" at bounding box center [397, 231] width 127 height 24
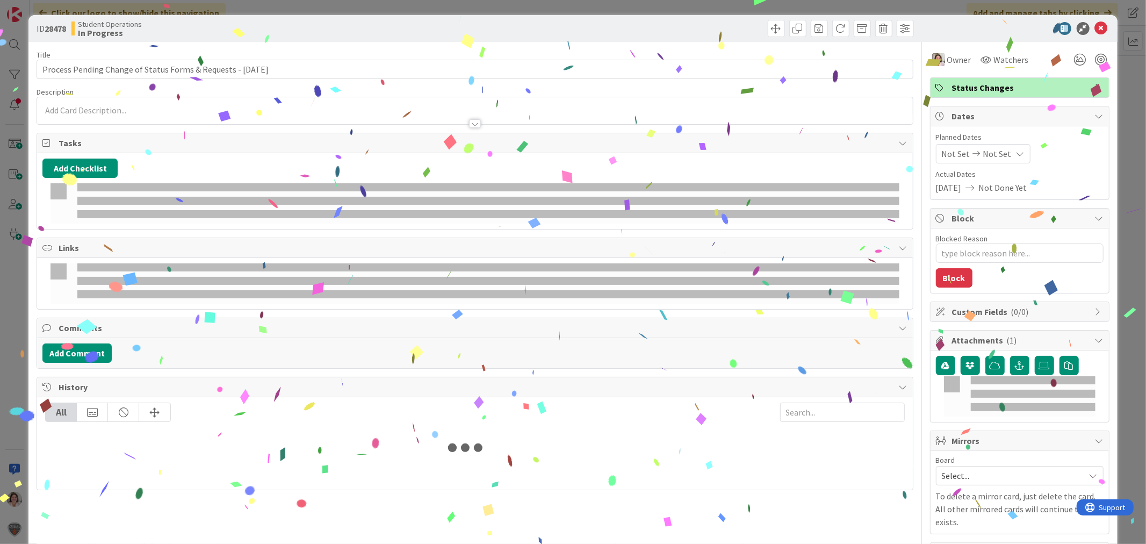
type textarea "x"
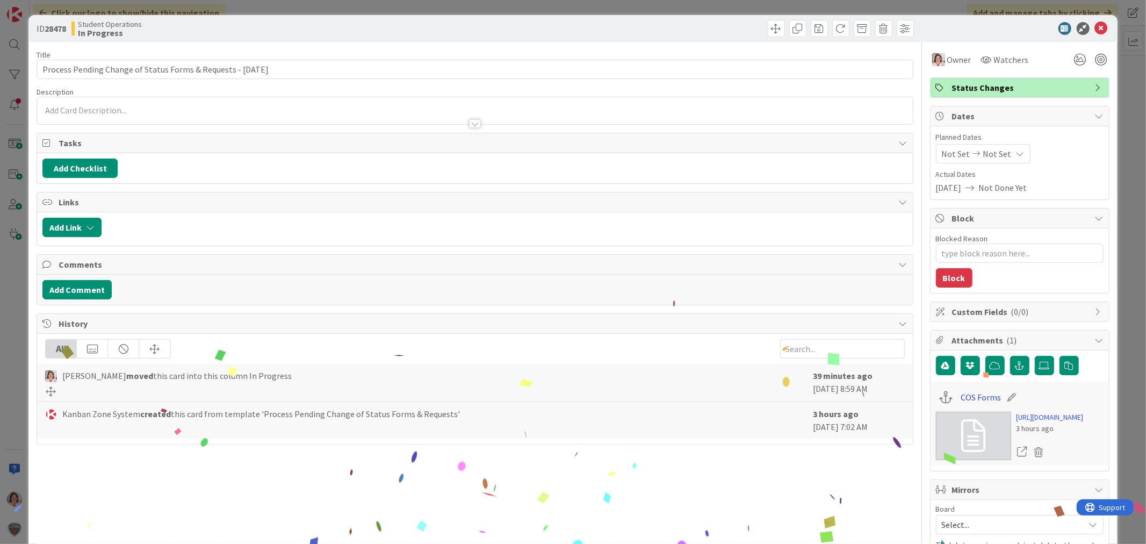
click at [961, 395] on link "COS Forms" at bounding box center [981, 397] width 40 height 13
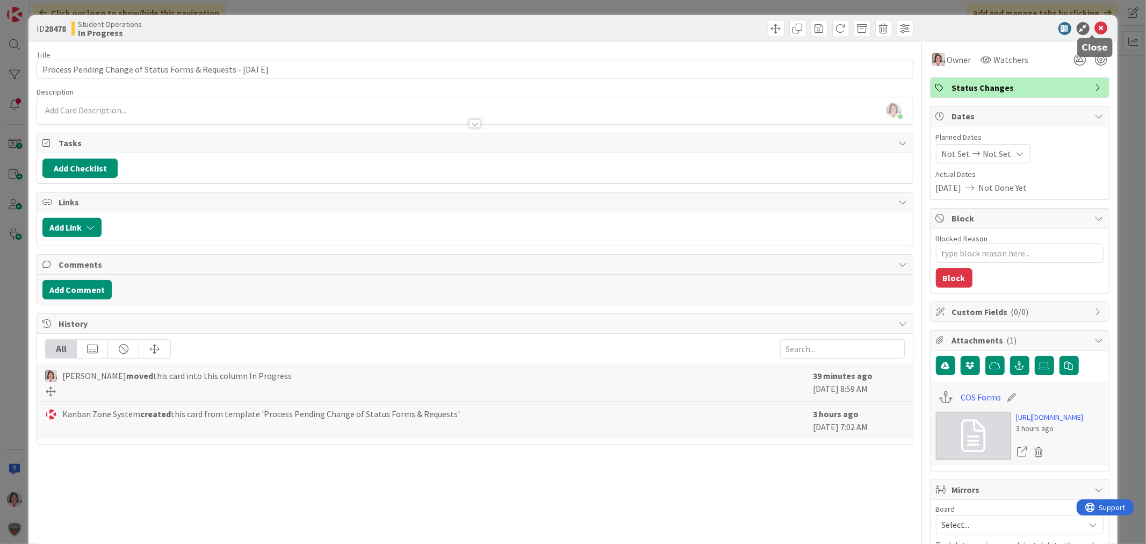
click at [1095, 25] on icon at bounding box center [1101, 28] width 13 height 13
